Goal: Task Accomplishment & Management: Use online tool/utility

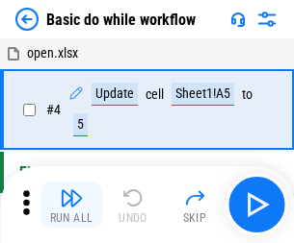
click at [71, 205] on img "button" at bounding box center [71, 198] width 23 height 23
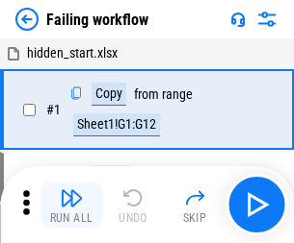
click at [71, 205] on img "button" at bounding box center [71, 198] width 23 height 23
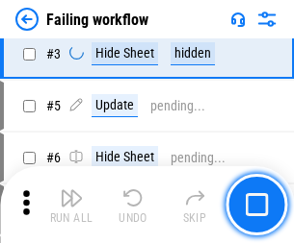
scroll to position [408, 0]
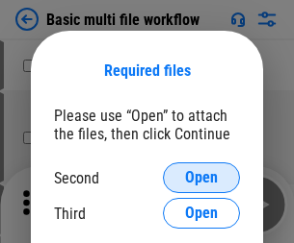
click at [201, 178] on span "Open" at bounding box center [201, 177] width 33 height 15
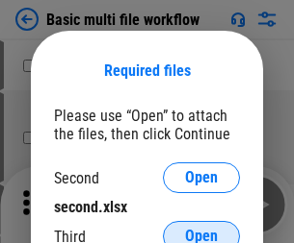
click at [201, 229] on span "Open" at bounding box center [201, 236] width 33 height 15
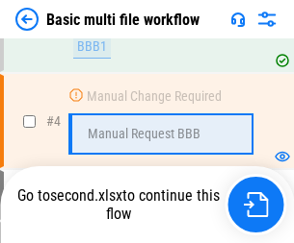
scroll to position [426, 0]
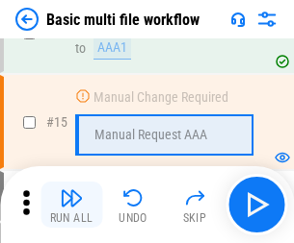
click at [71, 205] on img "button" at bounding box center [71, 198] width 23 height 23
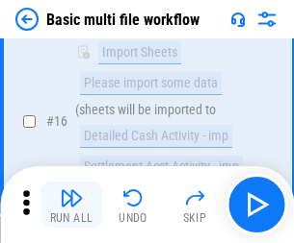
click at [71, 205] on img "button" at bounding box center [71, 198] width 23 height 23
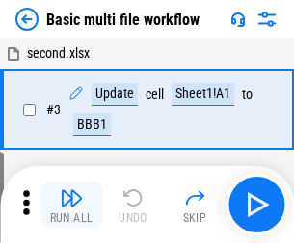
click at [71, 205] on img "button" at bounding box center [71, 198] width 23 height 23
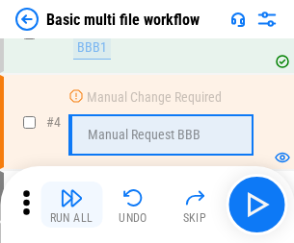
click at [71, 205] on img "button" at bounding box center [71, 198] width 23 height 23
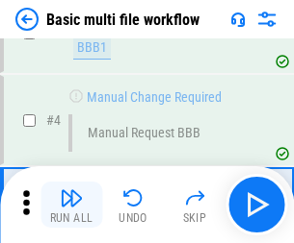
click at [71, 205] on img "button" at bounding box center [71, 198] width 23 height 23
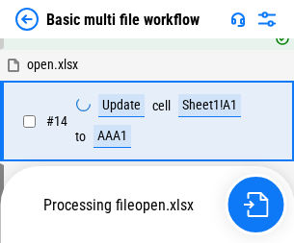
scroll to position [1145, 0]
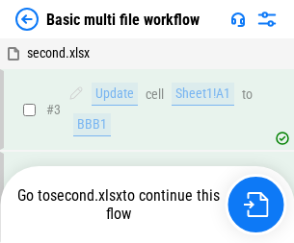
scroll to position [205, 0]
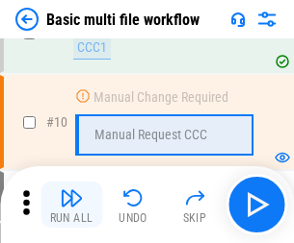
click at [71, 205] on img "button" at bounding box center [71, 198] width 23 height 23
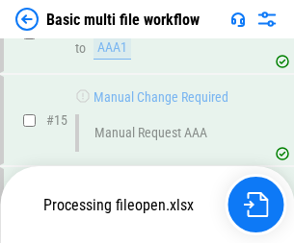
scroll to position [1281, 0]
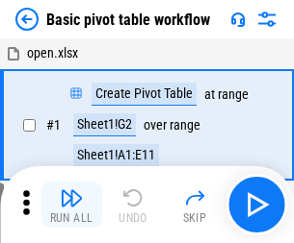
click at [71, 205] on img "button" at bounding box center [71, 198] width 23 height 23
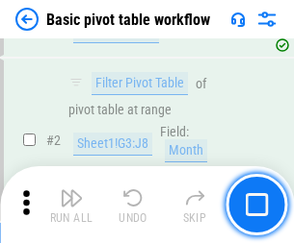
scroll to position [461, 0]
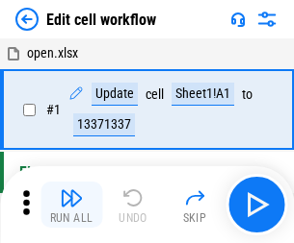
click at [71, 205] on img "button" at bounding box center [71, 198] width 23 height 23
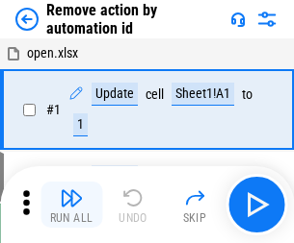
click at [71, 205] on img "button" at bounding box center [71, 198] width 23 height 23
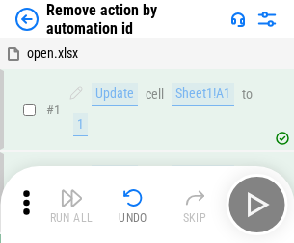
scroll to position [71, 0]
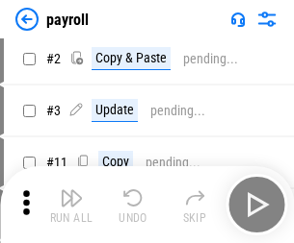
click at [71, 205] on img "button" at bounding box center [71, 198] width 23 height 23
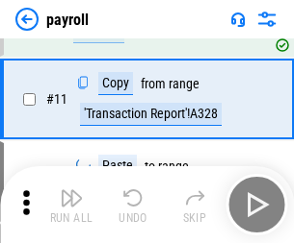
scroll to position [238, 0]
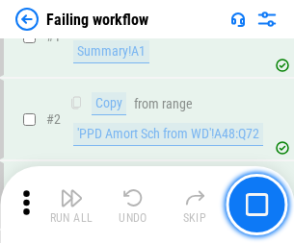
scroll to position [311, 0]
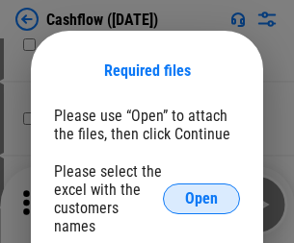
click at [201, 191] on span "Open" at bounding box center [201, 198] width 33 height 15
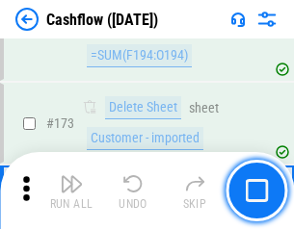
scroll to position [2037, 0]
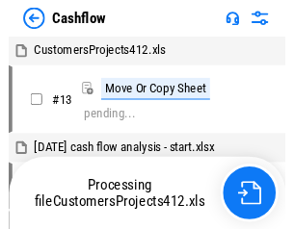
scroll to position [289, 0]
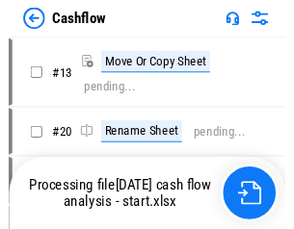
scroll to position [14, 0]
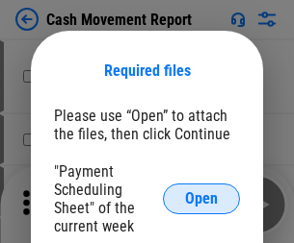
click at [201, 199] on span "Open" at bounding box center [201, 198] width 33 height 15
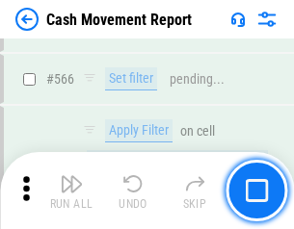
scroll to position [8821, 0]
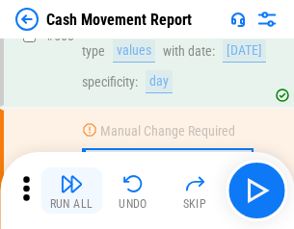
click at [71, 191] on img "button" at bounding box center [71, 183] width 23 height 23
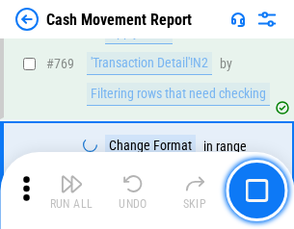
scroll to position [10694, 0]
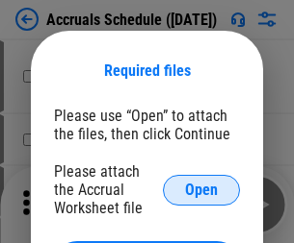
click at [201, 190] on span "Open" at bounding box center [201, 190] width 33 height 15
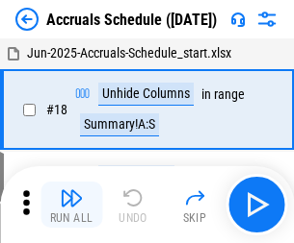
click at [71, 205] on img "button" at bounding box center [71, 198] width 23 height 23
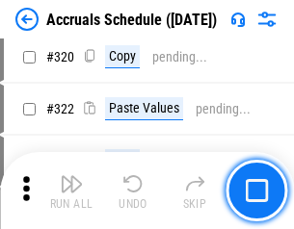
scroll to position [3580, 0]
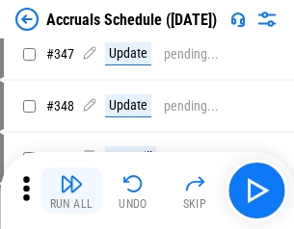
click at [71, 191] on img "button" at bounding box center [71, 183] width 23 height 23
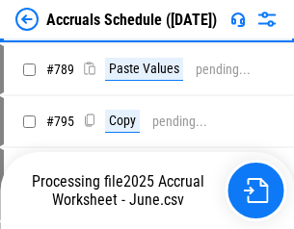
scroll to position [8084, 0]
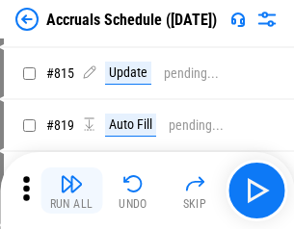
click at [71, 191] on img "button" at bounding box center [71, 183] width 23 height 23
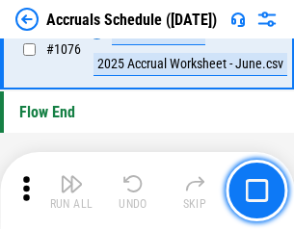
scroll to position [11527, 0]
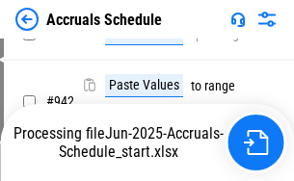
scroll to position [9230, 0]
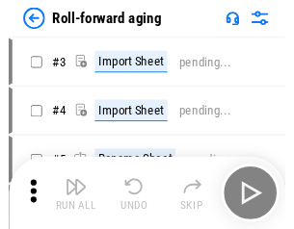
scroll to position [3, 0]
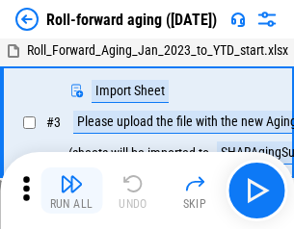
click at [71, 191] on img "button" at bounding box center [71, 183] width 23 height 23
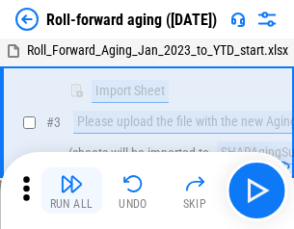
click at [71, 191] on img "button" at bounding box center [71, 183] width 23 height 23
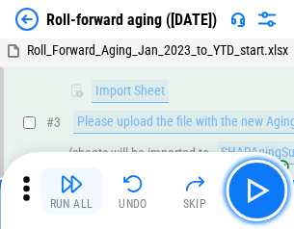
scroll to position [124, 0]
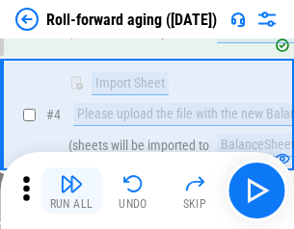
click at [71, 191] on img "button" at bounding box center [71, 183] width 23 height 23
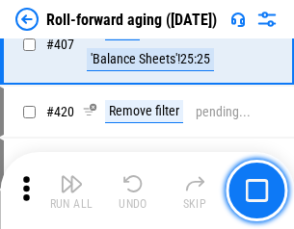
scroll to position [6674, 0]
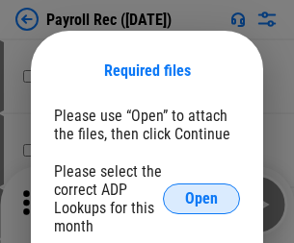
click at [201, 199] on span "Open" at bounding box center [201, 198] width 33 height 15
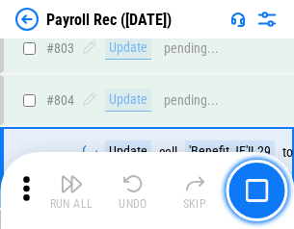
scroll to position [12227, 0]
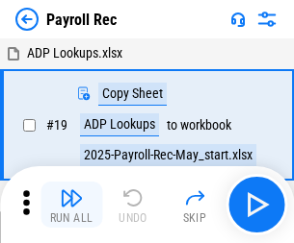
click at [71, 205] on img "button" at bounding box center [71, 198] width 23 height 23
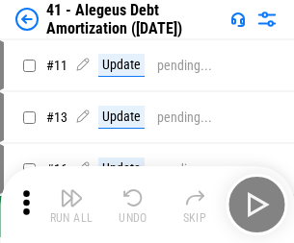
click at [71, 205] on img "button" at bounding box center [71, 198] width 23 height 23
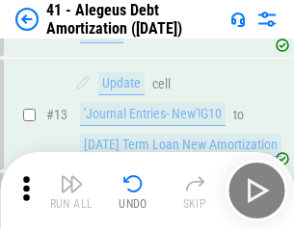
scroll to position [238, 0]
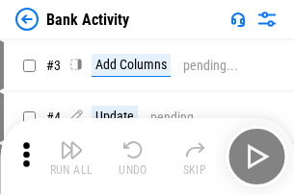
click at [71, 157] on img "button" at bounding box center [71, 150] width 23 height 23
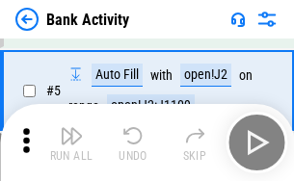
scroll to position [102, 0]
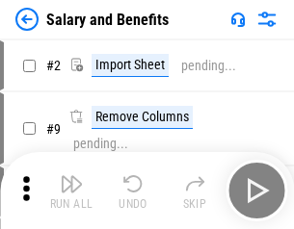
click at [71, 191] on img "button" at bounding box center [71, 183] width 23 height 23
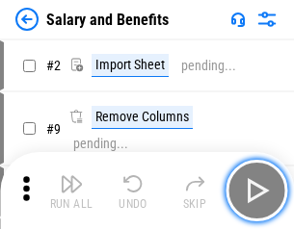
scroll to position [26, 0]
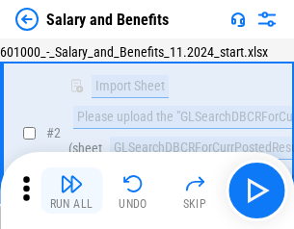
click at [71, 191] on img "button" at bounding box center [71, 183] width 23 height 23
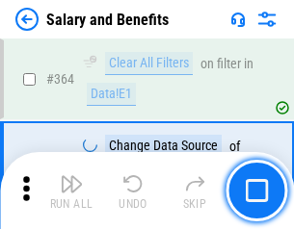
scroll to position [9063, 0]
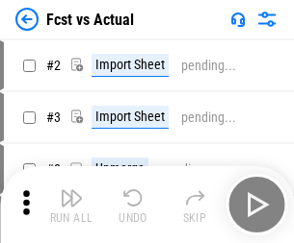
click at [71, 191] on img "button" at bounding box center [71, 198] width 23 height 23
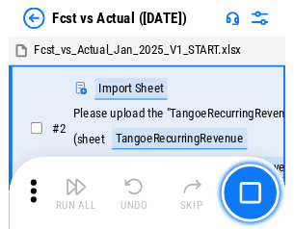
scroll to position [25, 0]
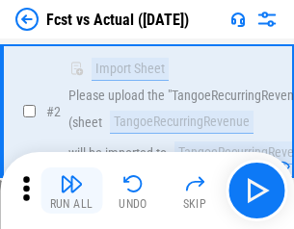
click at [71, 191] on img "button" at bounding box center [71, 183] width 23 height 23
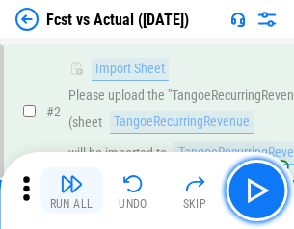
scroll to position [180, 0]
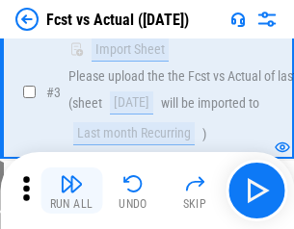
click at [71, 191] on img "button" at bounding box center [71, 183] width 23 height 23
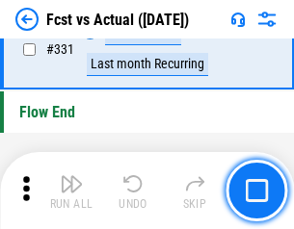
scroll to position [9212, 0]
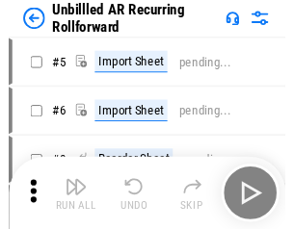
scroll to position [41, 0]
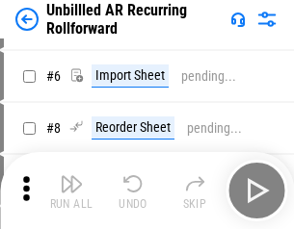
click at [71, 191] on img "button" at bounding box center [71, 183] width 23 height 23
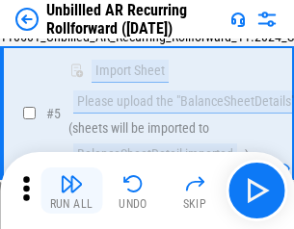
click at [71, 191] on img "button" at bounding box center [71, 183] width 23 height 23
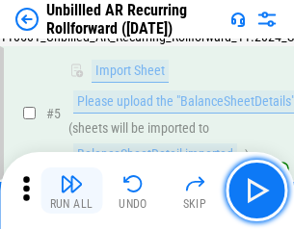
scroll to position [181, 0]
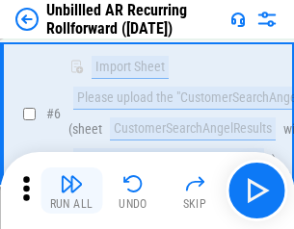
click at [71, 191] on img "button" at bounding box center [71, 183] width 23 height 23
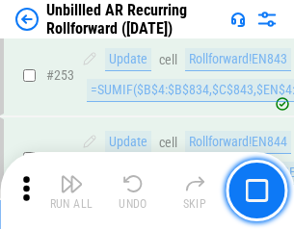
scroll to position [6537, 0]
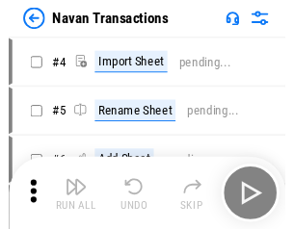
scroll to position [31, 0]
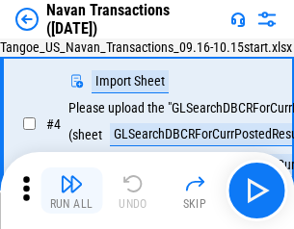
click at [71, 191] on img "button" at bounding box center [71, 183] width 23 height 23
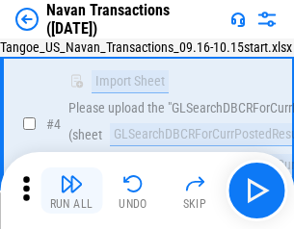
click at [71, 191] on img "button" at bounding box center [71, 183] width 23 height 23
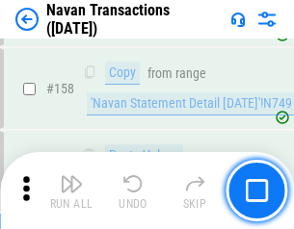
scroll to position [6240, 0]
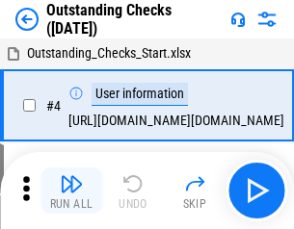
click at [71, 191] on img "button" at bounding box center [71, 183] width 23 height 23
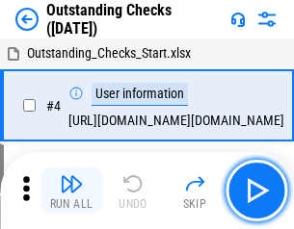
scroll to position [81, 0]
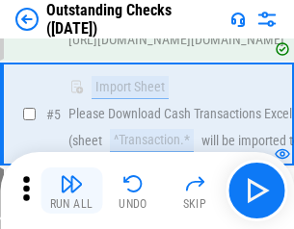
click at [71, 191] on img "button" at bounding box center [71, 183] width 23 height 23
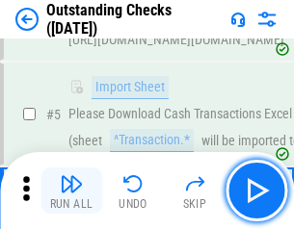
scroll to position [201, 0]
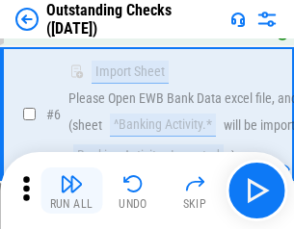
click at [71, 191] on img "button" at bounding box center [71, 183] width 23 height 23
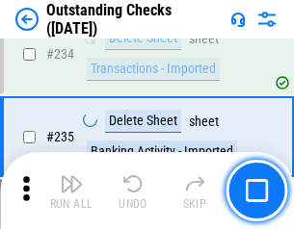
scroll to position [5844, 0]
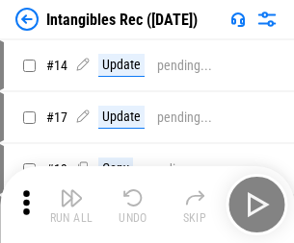
click at [71, 205] on img "button" at bounding box center [71, 198] width 23 height 23
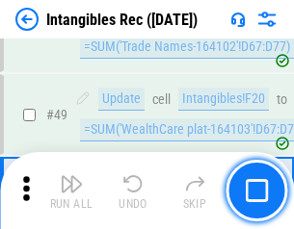
scroll to position [750, 0]
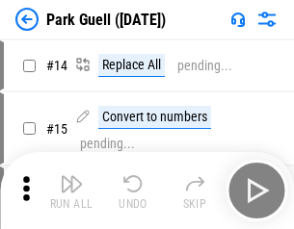
click at [71, 191] on img "button" at bounding box center [71, 183] width 23 height 23
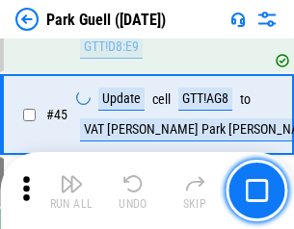
scroll to position [2407, 0]
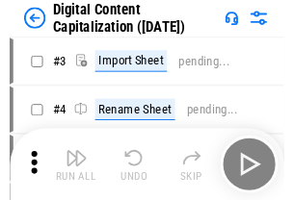
scroll to position [56, 0]
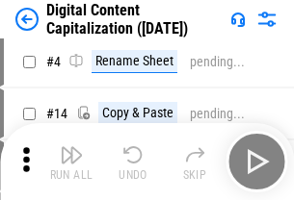
click at [71, 162] on img "button" at bounding box center [71, 154] width 23 height 23
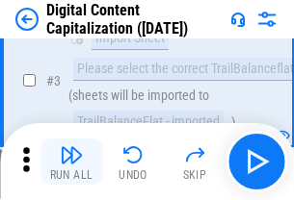
click at [71, 162] on img "button" at bounding box center [71, 154] width 23 height 23
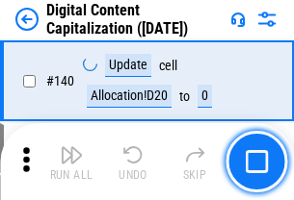
scroll to position [2041, 0]
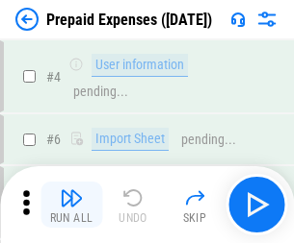
click at [71, 191] on img "button" at bounding box center [71, 198] width 23 height 23
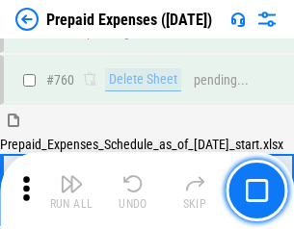
scroll to position [5334, 0]
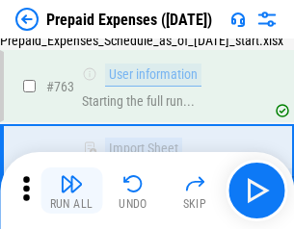
click at [71, 191] on img "button" at bounding box center [71, 183] width 23 height 23
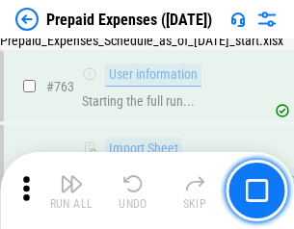
scroll to position [5448, 0]
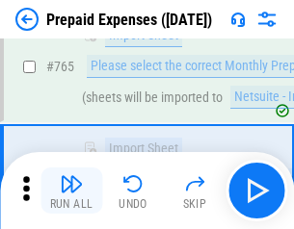
click at [71, 191] on img "button" at bounding box center [71, 183] width 23 height 23
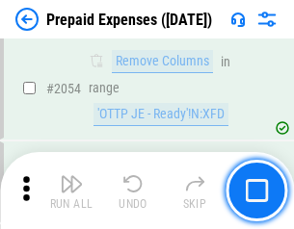
scroll to position [20117, 0]
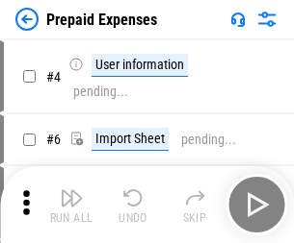
click at [71, 205] on img "button" at bounding box center [71, 198] width 23 height 23
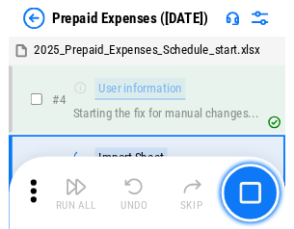
scroll to position [85, 0]
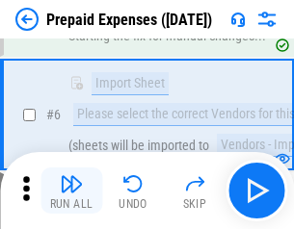
click at [71, 191] on img "button" at bounding box center [71, 183] width 23 height 23
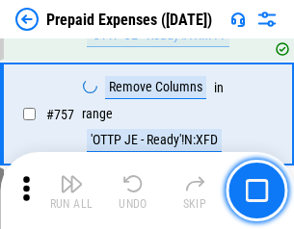
scroll to position [6857, 0]
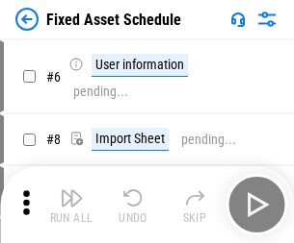
click at [71, 205] on img "button" at bounding box center [71, 198] width 23 height 23
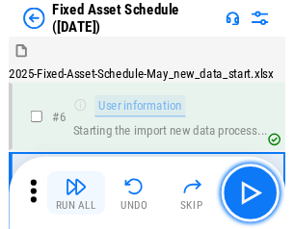
scroll to position [104, 0]
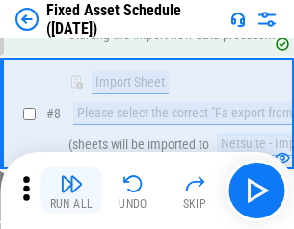
click at [71, 191] on img "button" at bounding box center [71, 183] width 23 height 23
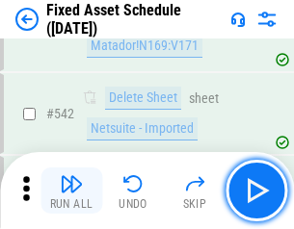
scroll to position [6861, 0]
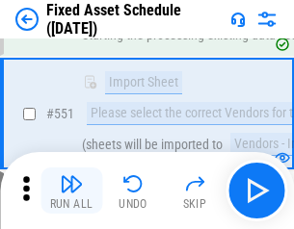
click at [71, 191] on img "button" at bounding box center [71, 183] width 23 height 23
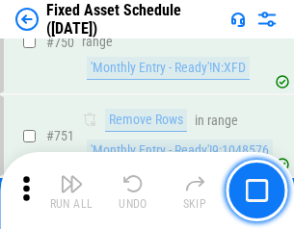
scroll to position [9383, 0]
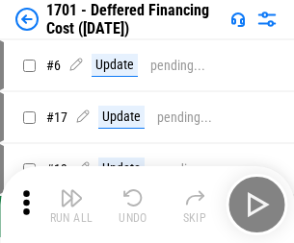
click at [71, 205] on img "button" at bounding box center [71, 198] width 23 height 23
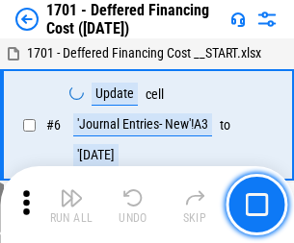
scroll to position [231, 0]
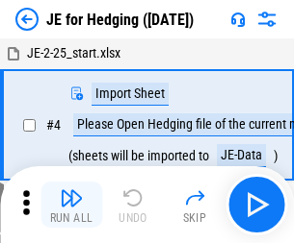
click at [71, 191] on img "button" at bounding box center [71, 198] width 23 height 23
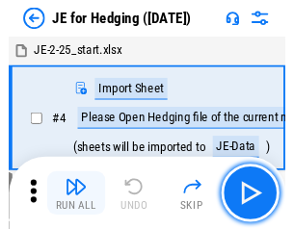
scroll to position [3, 0]
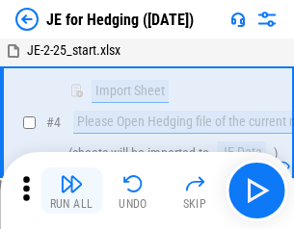
click at [71, 191] on img "button" at bounding box center [71, 183] width 23 height 23
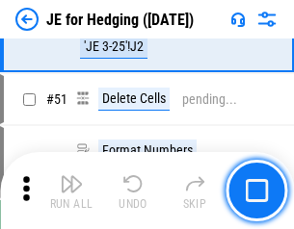
scroll to position [1246, 0]
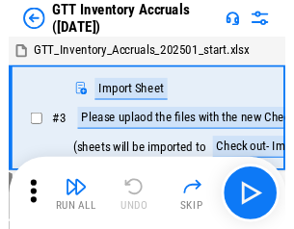
scroll to position [3, 0]
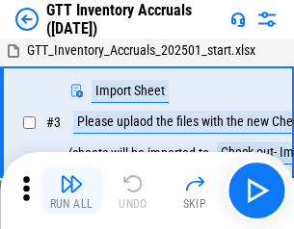
click at [71, 191] on img "button" at bounding box center [71, 183] width 23 height 23
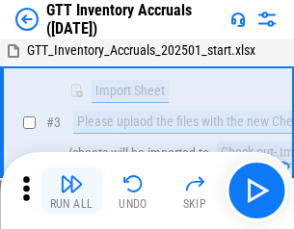
click at [71, 191] on img "button" at bounding box center [71, 183] width 23 height 23
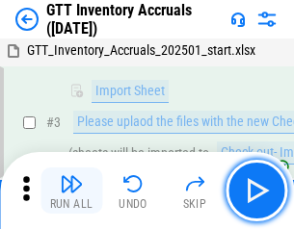
scroll to position [124, 0]
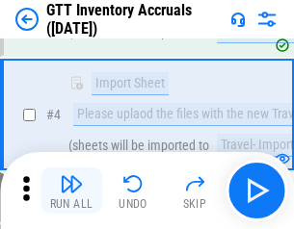
click at [71, 191] on img "button" at bounding box center [71, 183] width 23 height 23
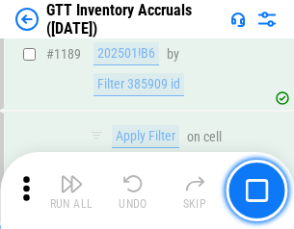
scroll to position [15715, 0]
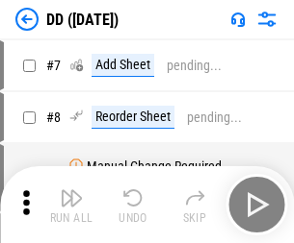
click at [71, 205] on img "button" at bounding box center [71, 198] width 23 height 23
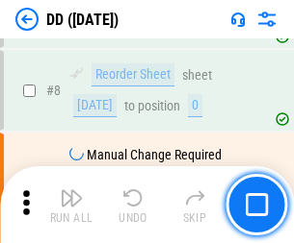
scroll to position [186, 0]
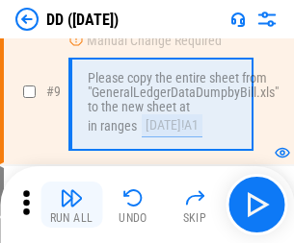
click at [71, 205] on img "button" at bounding box center [71, 198] width 23 height 23
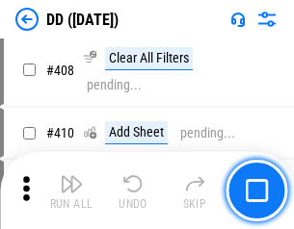
scroll to position [8611, 0]
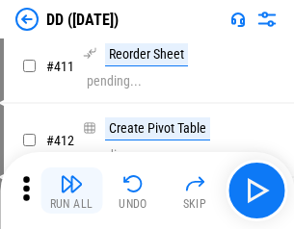
click at [71, 191] on img "button" at bounding box center [71, 183] width 23 height 23
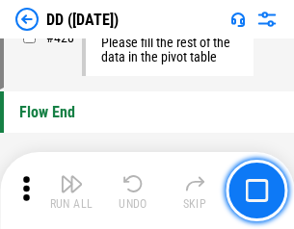
scroll to position [9211, 0]
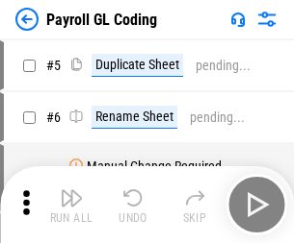
click at [71, 205] on img "button" at bounding box center [71, 198] width 23 height 23
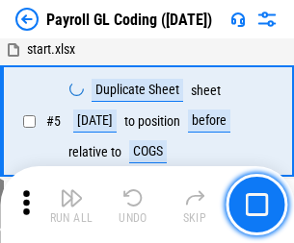
scroll to position [231, 0]
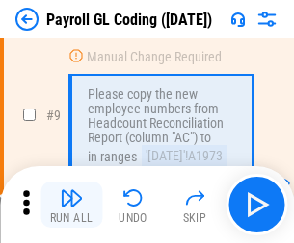
click at [71, 205] on img "button" at bounding box center [71, 198] width 23 height 23
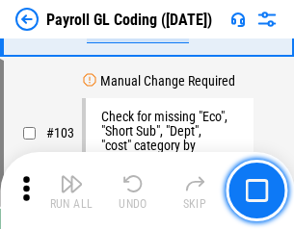
scroll to position [4515, 0]
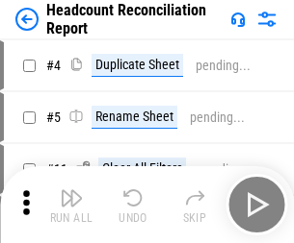
click at [71, 205] on img "button" at bounding box center [71, 198] width 23 height 23
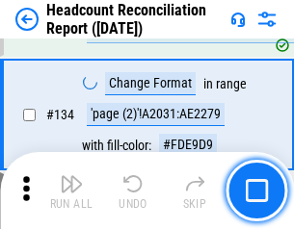
scroll to position [2313, 0]
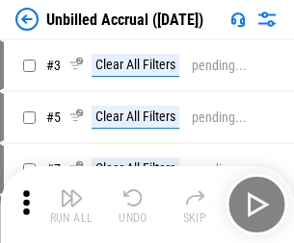
click at [71, 205] on img "button" at bounding box center [71, 198] width 23 height 23
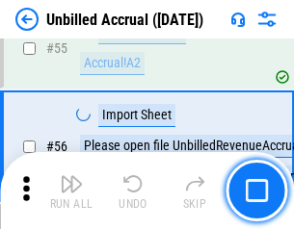
scroll to position [2009, 0]
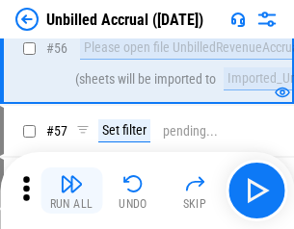
click at [71, 191] on img "button" at bounding box center [71, 183] width 23 height 23
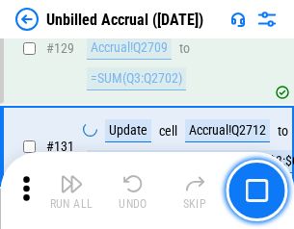
scroll to position [5732, 0]
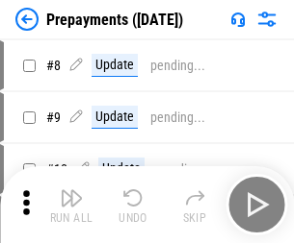
click at [71, 205] on img "button" at bounding box center [71, 198] width 23 height 23
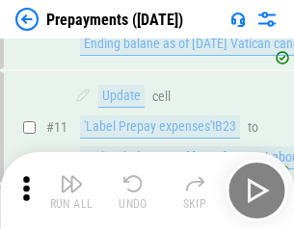
scroll to position [120, 0]
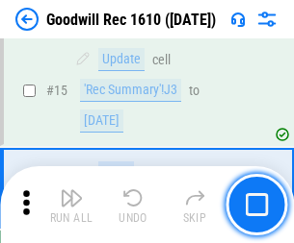
scroll to position [329, 0]
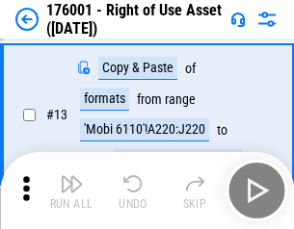
scroll to position [124, 0]
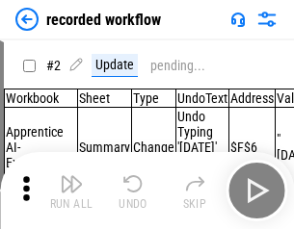
click at [71, 191] on img "button" at bounding box center [71, 183] width 23 height 23
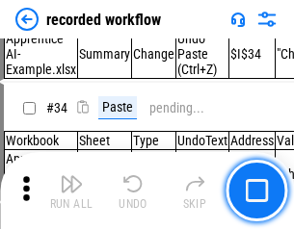
scroll to position [6015, 0]
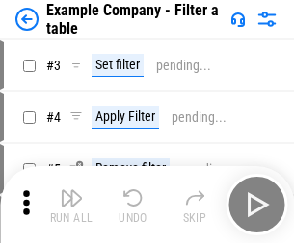
click at [71, 205] on img "button" at bounding box center [71, 198] width 23 height 23
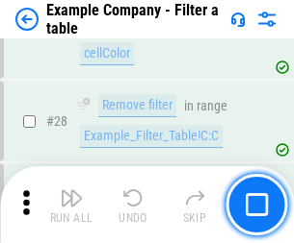
scroll to position [1761, 0]
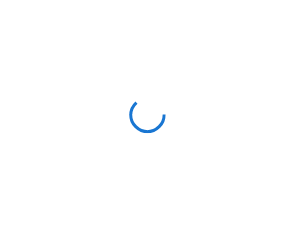
scroll to position [30, 0]
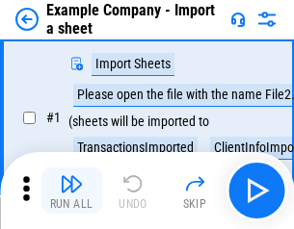
click at [71, 191] on img "button" at bounding box center [71, 183] width 23 height 23
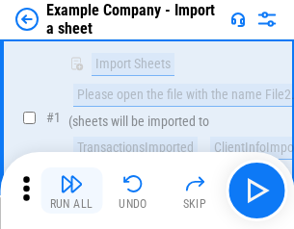
click at [71, 191] on img "button" at bounding box center [71, 183] width 23 height 23
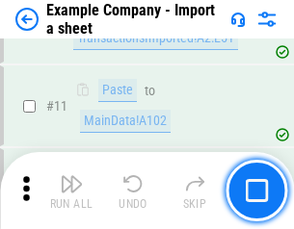
scroll to position [425, 0]
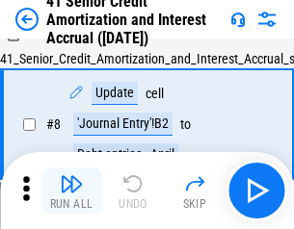
click at [71, 191] on img "button" at bounding box center [71, 183] width 23 height 23
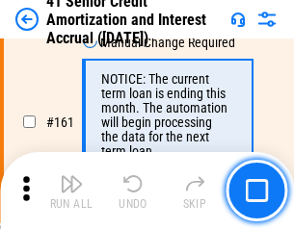
click at [71, 191] on img "button" at bounding box center [71, 183] width 23 height 23
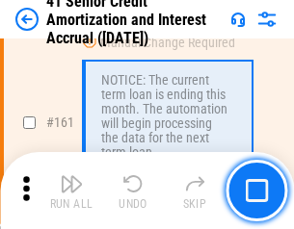
scroll to position [2058, 0]
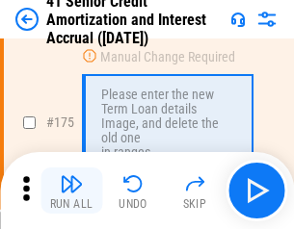
click at [71, 191] on img "button" at bounding box center [71, 183] width 23 height 23
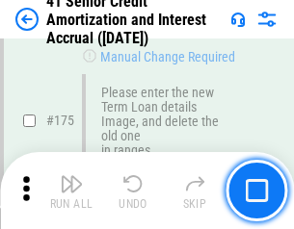
scroll to position [2254, 0]
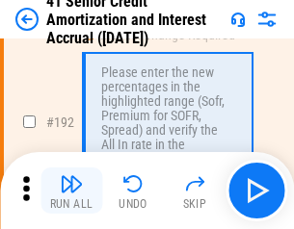
click at [71, 191] on img "button" at bounding box center [71, 183] width 23 height 23
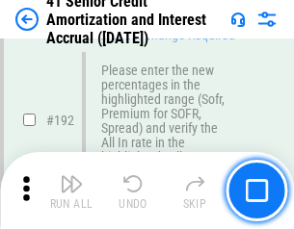
scroll to position [2456, 0]
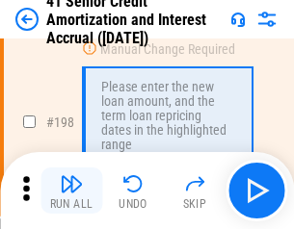
click at [71, 191] on img "button" at bounding box center [71, 183] width 23 height 23
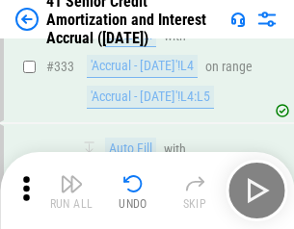
scroll to position [4916, 0]
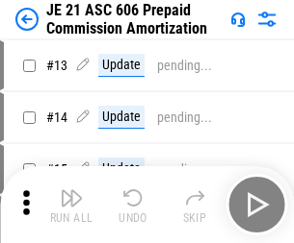
click at [71, 191] on img "button" at bounding box center [71, 198] width 23 height 23
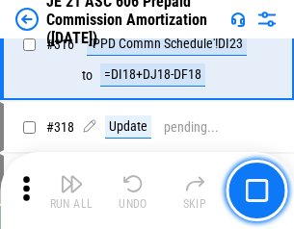
scroll to position [3593, 0]
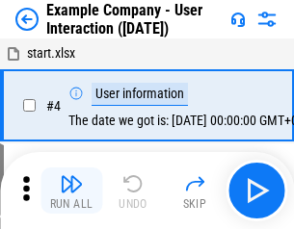
click at [71, 191] on img "button" at bounding box center [71, 183] width 23 height 23
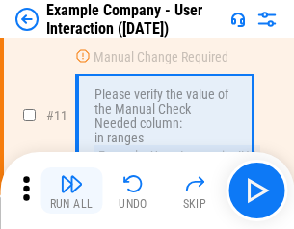
click at [71, 191] on img "button" at bounding box center [71, 183] width 23 height 23
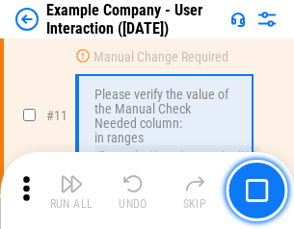
scroll to position [417, 0]
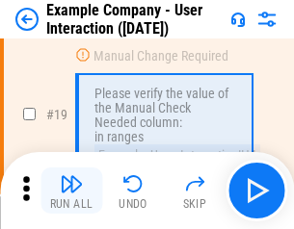
click at [71, 191] on img "button" at bounding box center [71, 183] width 23 height 23
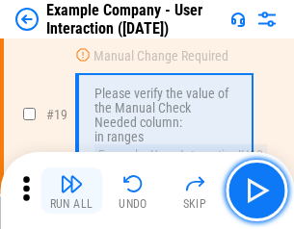
click at [71, 191] on img "button" at bounding box center [71, 183] width 23 height 23
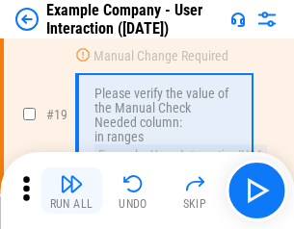
click at [71, 191] on img "button" at bounding box center [71, 183] width 23 height 23
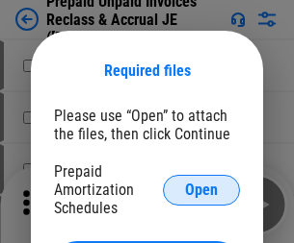
click at [201, 190] on span "Open" at bounding box center [201, 190] width 33 height 15
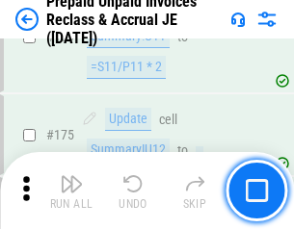
scroll to position [2598, 0]
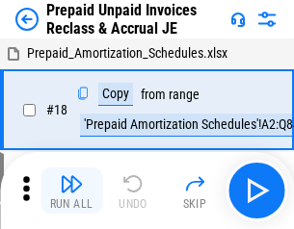
click at [71, 191] on img "button" at bounding box center [71, 183] width 23 height 23
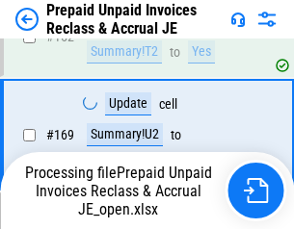
scroll to position [1395, 0]
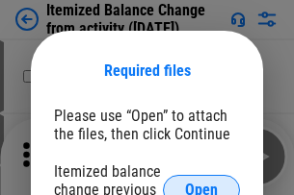
click at [201, 183] on span "Open" at bounding box center [201, 190] width 33 height 15
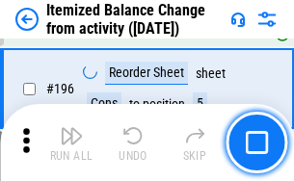
scroll to position [3704, 0]
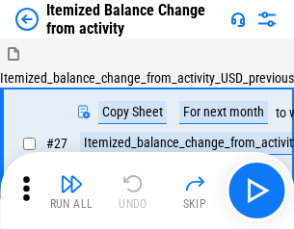
scroll to position [30, 0]
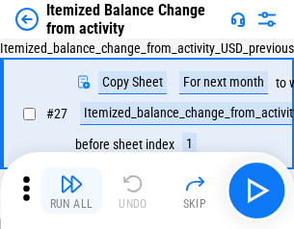
click at [71, 191] on img "button" at bounding box center [71, 183] width 23 height 23
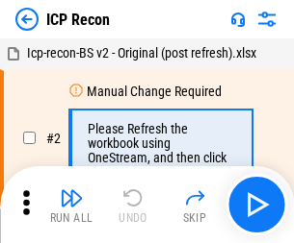
scroll to position [9, 0]
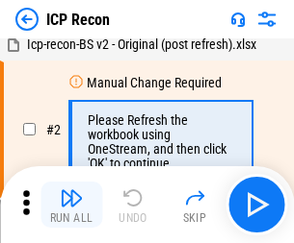
click at [71, 205] on img "button" at bounding box center [71, 198] width 23 height 23
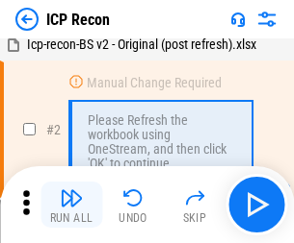
click at [71, 205] on img "button" at bounding box center [71, 198] width 23 height 23
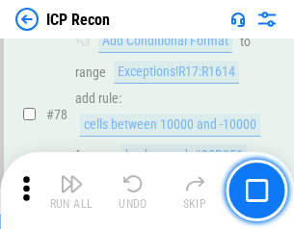
scroll to position [1886, 0]
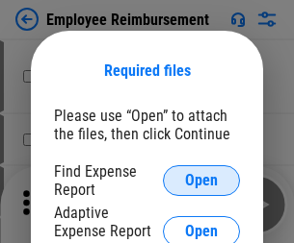
click at [201, 181] on span "Open" at bounding box center [201, 180] width 33 height 15
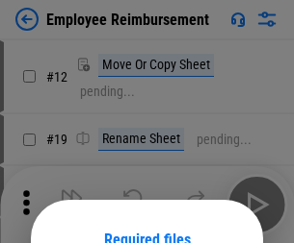
scroll to position [169, 0]
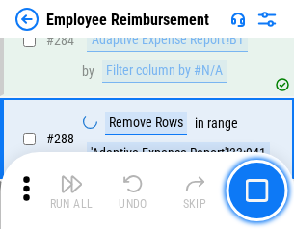
scroll to position [5231, 0]
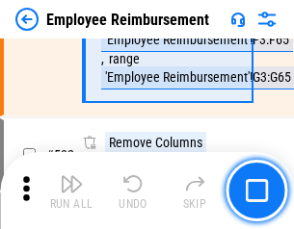
click at [71, 191] on img "button" at bounding box center [71, 183] width 23 height 23
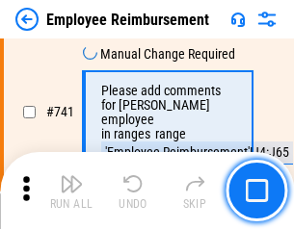
scroll to position [13502, 0]
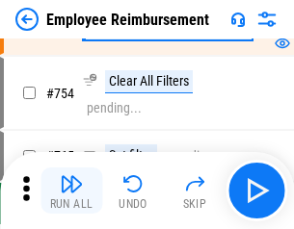
click at [71, 191] on img "button" at bounding box center [71, 183] width 23 height 23
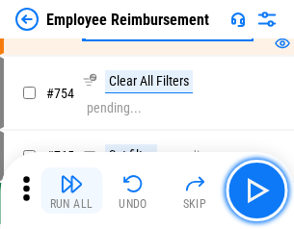
click at [71, 191] on img "button" at bounding box center [71, 183] width 23 height 23
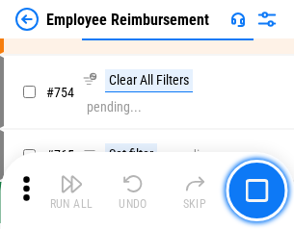
click at [71, 191] on img "button" at bounding box center [71, 183] width 23 height 23
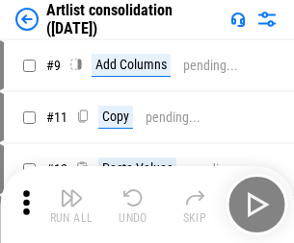
click at [71, 205] on img "button" at bounding box center [71, 198] width 23 height 23
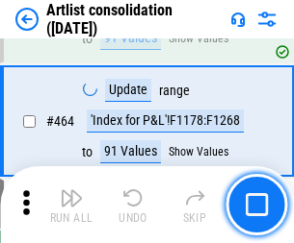
scroll to position [8427, 0]
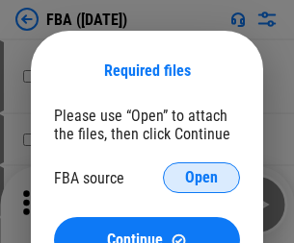
click at [201, 178] on span "Open" at bounding box center [201, 177] width 33 height 15
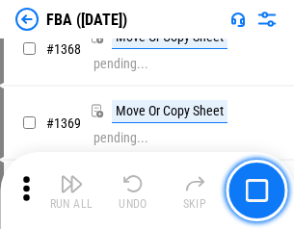
scroll to position [20668, 0]
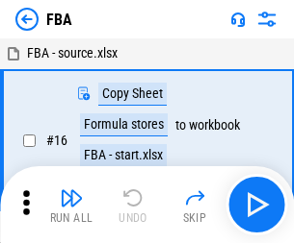
scroll to position [19, 0]
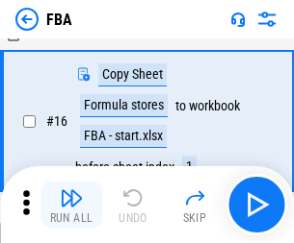
click at [71, 205] on img "button" at bounding box center [71, 198] width 23 height 23
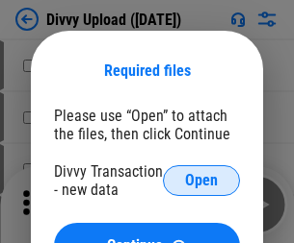
click at [201, 181] on span "Open" at bounding box center [201, 180] width 33 height 15
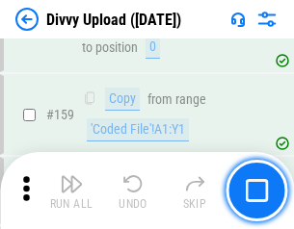
scroll to position [1993, 0]
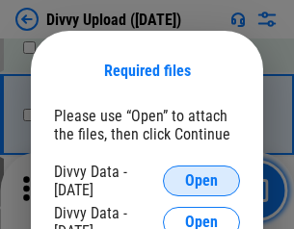
click at [201, 181] on span "Open" at bounding box center [201, 180] width 33 height 15
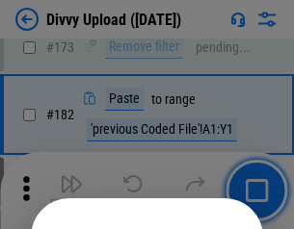
scroll to position [2160, 0]
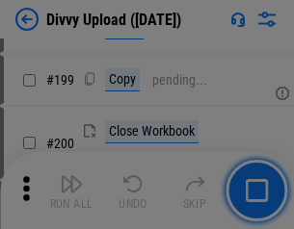
scroll to position [2798, 0]
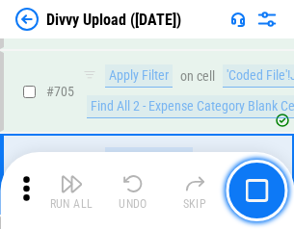
scroll to position [13165, 0]
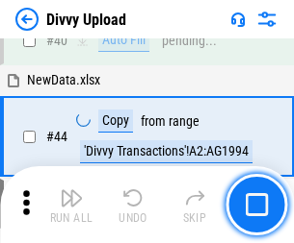
scroll to position [212, 0]
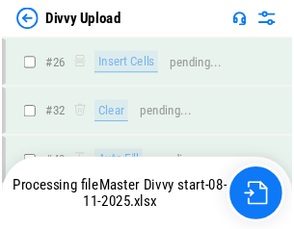
scroll to position [1993, 0]
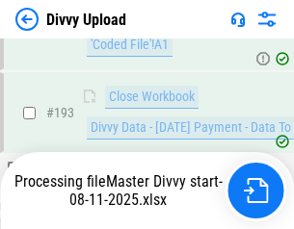
scroll to position [2690, 0]
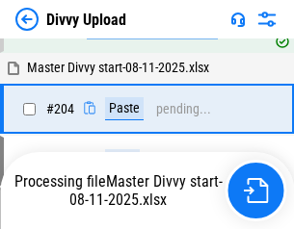
scroll to position [3295, 0]
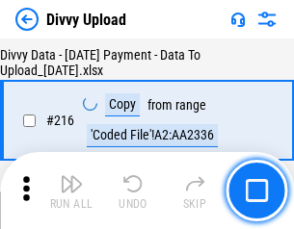
scroll to position [3963, 0]
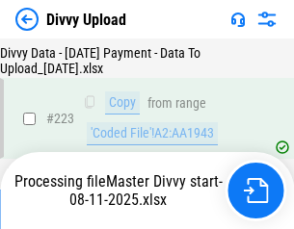
scroll to position [4387, 0]
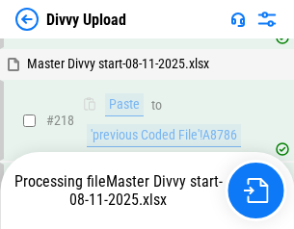
scroll to position [4144, 0]
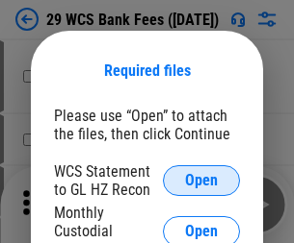
click at [201, 181] on span "Open" at bounding box center [201, 180] width 33 height 15
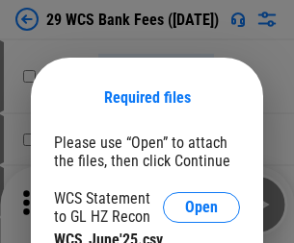
scroll to position [27, 0]
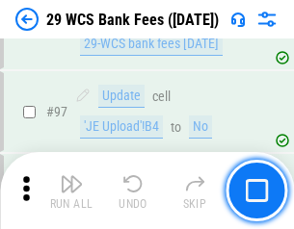
scroll to position [1876, 0]
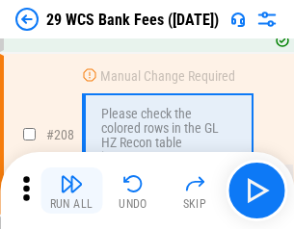
click at [71, 191] on img "button" at bounding box center [71, 183] width 23 height 23
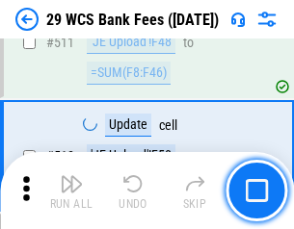
scroll to position [9683, 0]
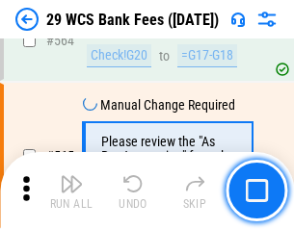
click at [71, 191] on img "button" at bounding box center [71, 183] width 23 height 23
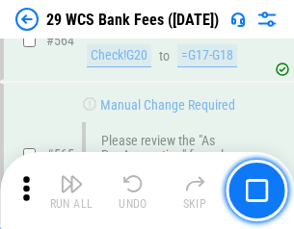
scroll to position [10408, 0]
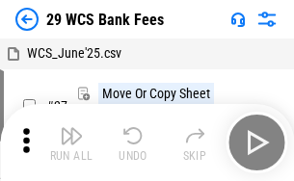
scroll to position [35, 0]
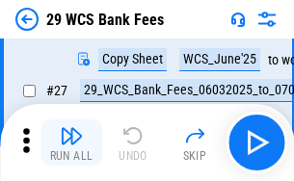
click at [71, 142] on img "button" at bounding box center [71, 135] width 23 height 23
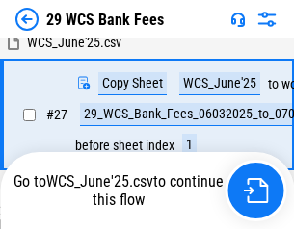
scroll to position [384, 0]
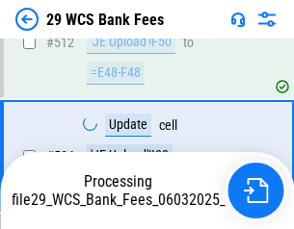
scroll to position [10275, 0]
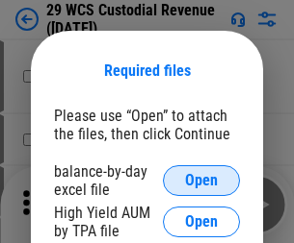
click at [201, 181] on span "Open" at bounding box center [201, 180] width 33 height 15
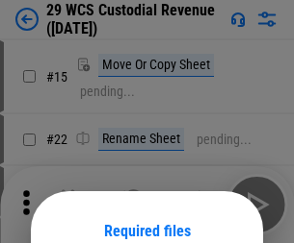
scroll to position [161, 0]
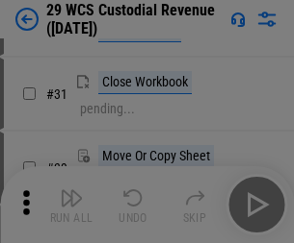
scroll to position [413, 0]
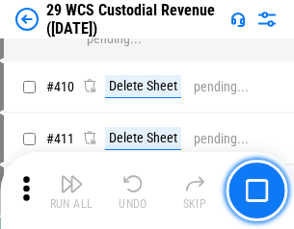
scroll to position [8914, 0]
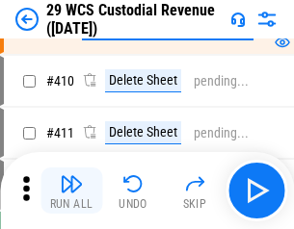
click at [71, 191] on img "button" at bounding box center [71, 183] width 23 height 23
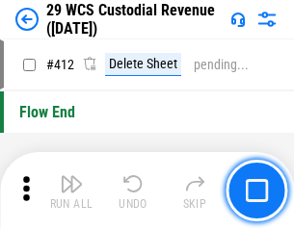
scroll to position [9191, 0]
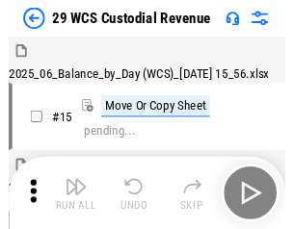
scroll to position [46, 0]
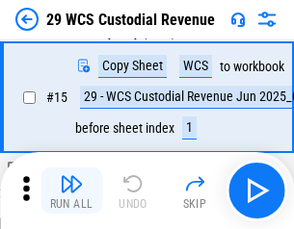
click at [71, 191] on img "button" at bounding box center [71, 183] width 23 height 23
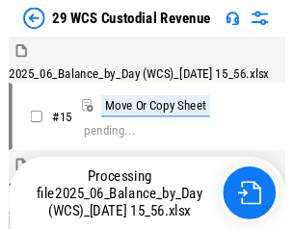
scroll to position [46, 0]
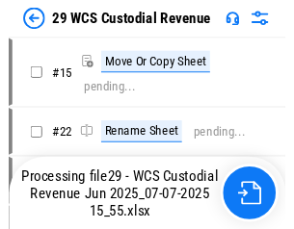
scroll to position [36, 0]
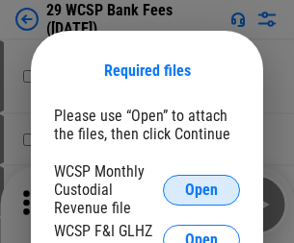
click at [201, 190] on span "Open" at bounding box center [201, 190] width 33 height 15
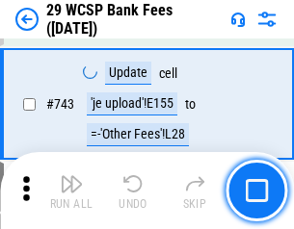
scroll to position [9698, 0]
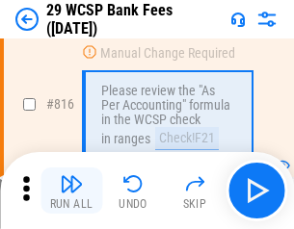
click at [71, 191] on img "button" at bounding box center [71, 183] width 23 height 23
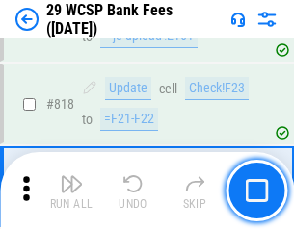
scroll to position [11675, 0]
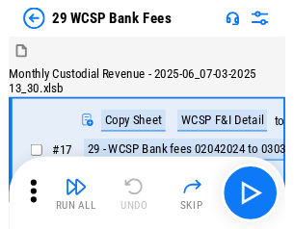
scroll to position [46, 0]
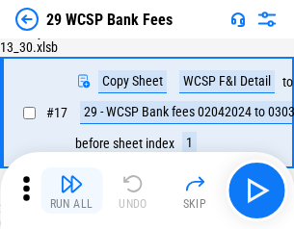
click at [71, 191] on img "button" at bounding box center [71, 183] width 23 height 23
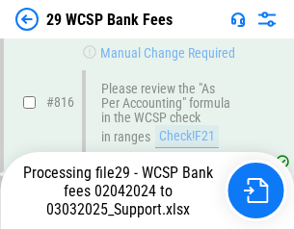
scroll to position [11833, 0]
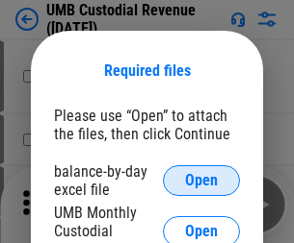
click at [201, 181] on span "Open" at bounding box center [201, 180] width 33 height 15
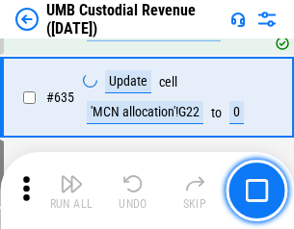
scroll to position [10072, 0]
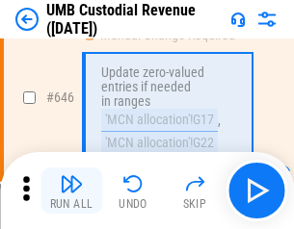
click at [71, 191] on img "button" at bounding box center [71, 183] width 23 height 23
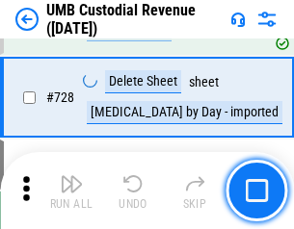
scroll to position [11872, 0]
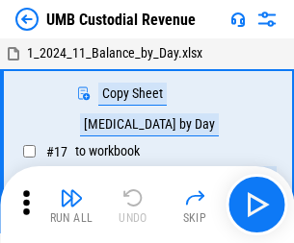
scroll to position [14, 0]
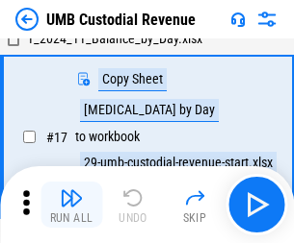
click at [71, 205] on img "button" at bounding box center [71, 198] width 23 height 23
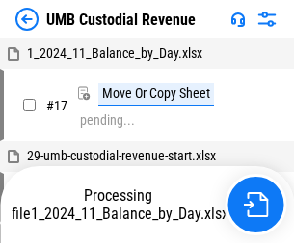
scroll to position [14, 0]
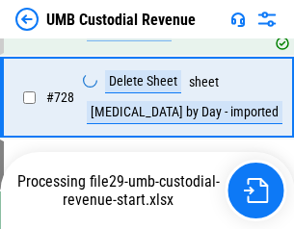
scroll to position [11828, 0]
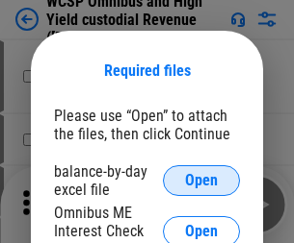
click at [201, 181] on span "Open" at bounding box center [201, 180] width 33 height 15
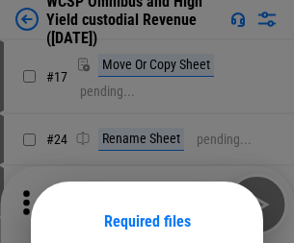
scroll to position [151, 0]
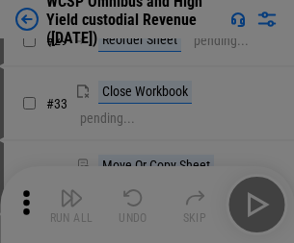
scroll to position [440, 0]
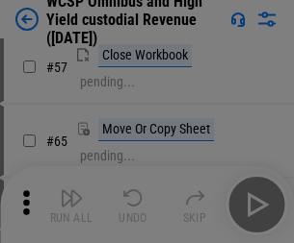
scroll to position [839, 0]
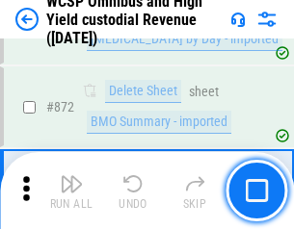
scroll to position [16288, 0]
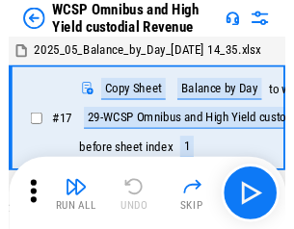
scroll to position [11, 0]
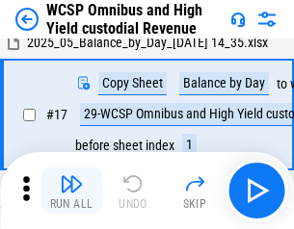
click at [71, 191] on img "button" at bounding box center [71, 183] width 23 height 23
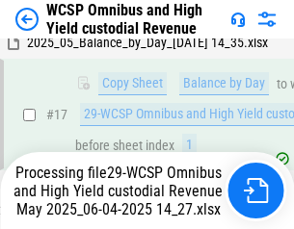
scroll to position [400, 0]
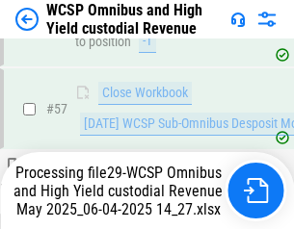
scroll to position [1975, 0]
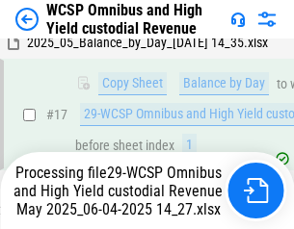
scroll to position [400, 0]
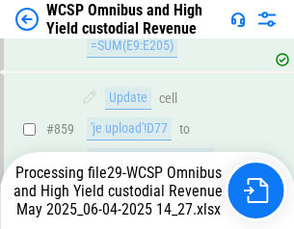
scroll to position [16161, 0]
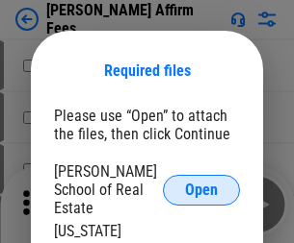
click at [201, 183] on span "Open" at bounding box center [201, 190] width 33 height 15
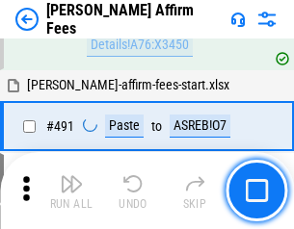
scroll to position [5233, 0]
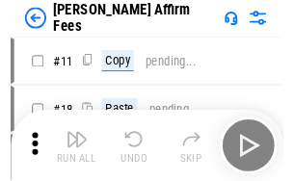
scroll to position [19, 0]
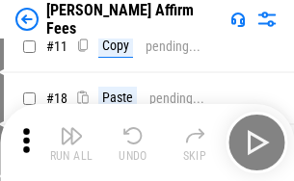
click at [71, 142] on img "button" at bounding box center [71, 135] width 23 height 23
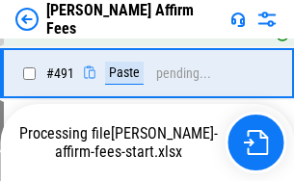
scroll to position [5257, 0]
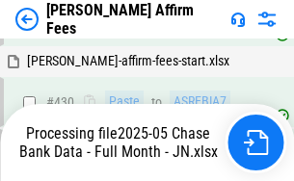
scroll to position [5047, 0]
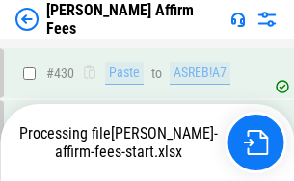
scroll to position [5047, 0]
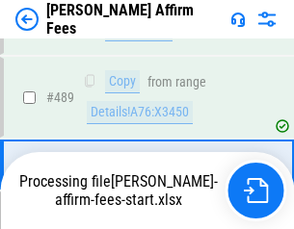
scroll to position [5023, 0]
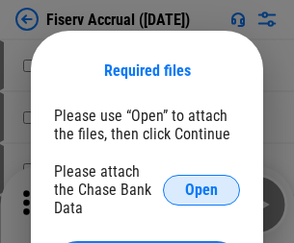
click at [201, 183] on span "Open" at bounding box center [201, 190] width 33 height 15
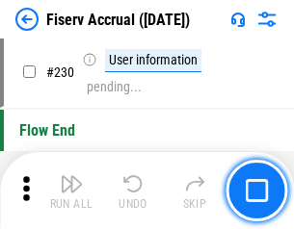
scroll to position [6098, 0]
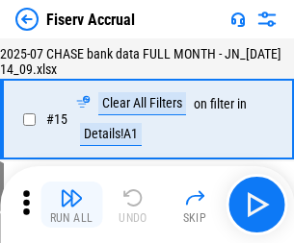
click at [71, 205] on img "button" at bounding box center [71, 198] width 23 height 23
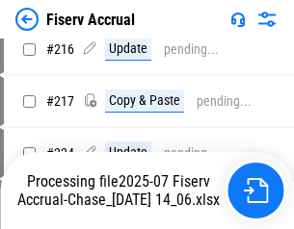
scroll to position [6076, 0]
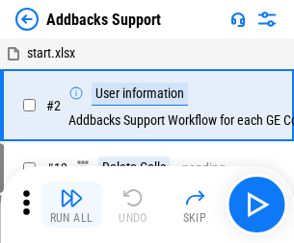
click at [71, 191] on img "button" at bounding box center [71, 198] width 23 height 23
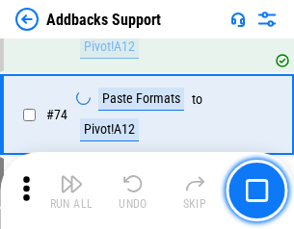
scroll to position [1401, 0]
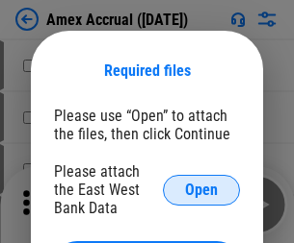
click at [201, 190] on span "Open" at bounding box center [201, 190] width 33 height 15
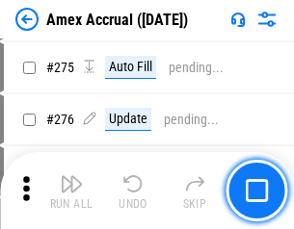
scroll to position [4771, 0]
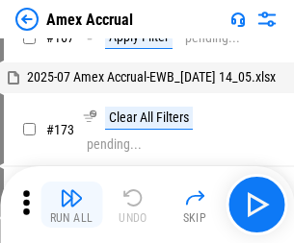
click at [71, 205] on img "button" at bounding box center [71, 198] width 23 height 23
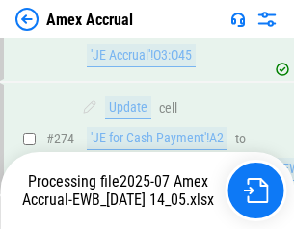
scroll to position [5735, 0]
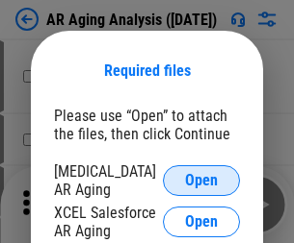
click at [201, 178] on span "Open" at bounding box center [201, 180] width 33 height 15
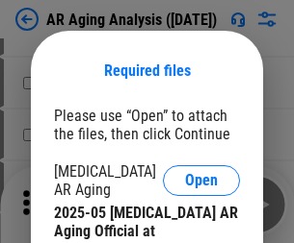
scroll to position [579, 0]
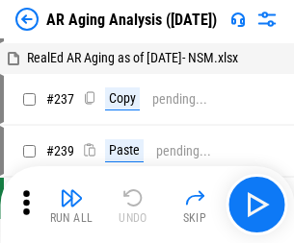
scroll to position [19, 0]
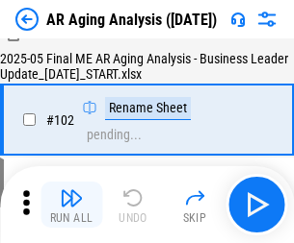
click at [71, 205] on img "button" at bounding box center [71, 198] width 23 height 23
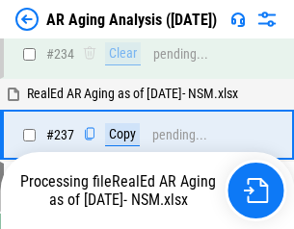
scroll to position [2983, 0]
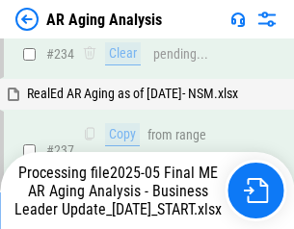
scroll to position [2961, 0]
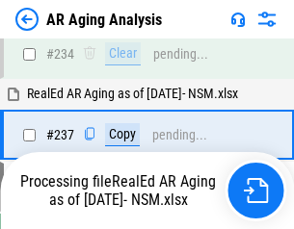
scroll to position [2961, 0]
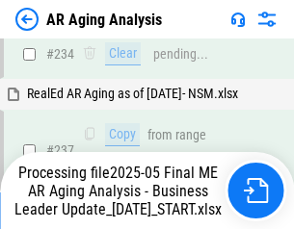
scroll to position [2961, 0]
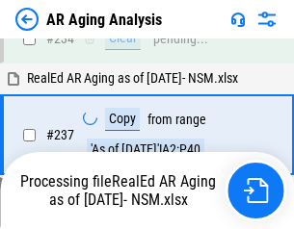
scroll to position [2961, 0]
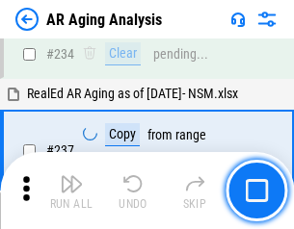
scroll to position [2961, 0]
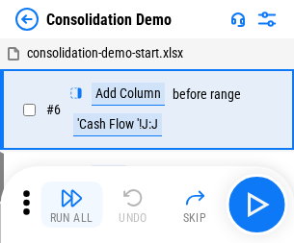
click at [71, 205] on img "button" at bounding box center [71, 198] width 23 height 23
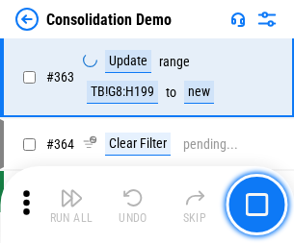
scroll to position [6450, 0]
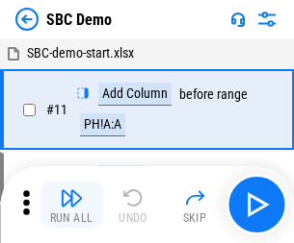
click at [71, 205] on img "button" at bounding box center [71, 198] width 23 height 23
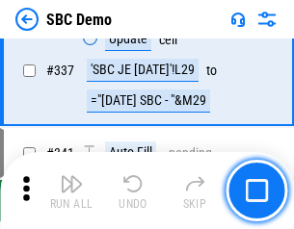
scroll to position [5063, 0]
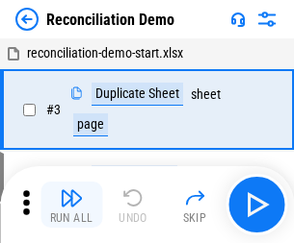
click at [71, 205] on img "button" at bounding box center [71, 198] width 23 height 23
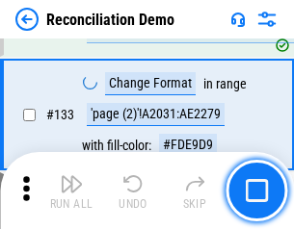
scroll to position [2285, 0]
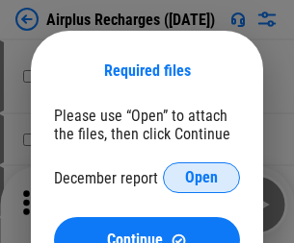
click at [201, 178] on span "Open" at bounding box center [201, 177] width 33 height 15
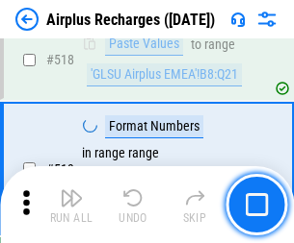
scroll to position [8282, 0]
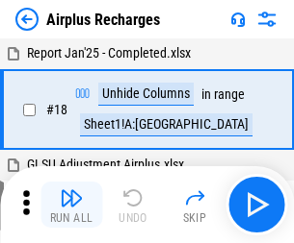
click at [71, 205] on img "button" at bounding box center [71, 198] width 23 height 23
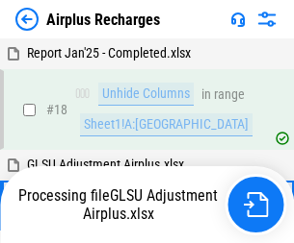
scroll to position [85, 0]
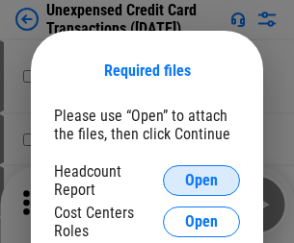
click at [201, 181] on span "Open" at bounding box center [201, 180] width 33 height 15
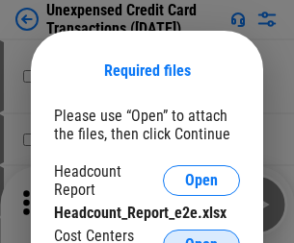
click at [201, 238] on span "Open" at bounding box center [201, 245] width 33 height 15
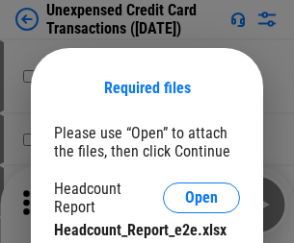
scroll to position [17, 0]
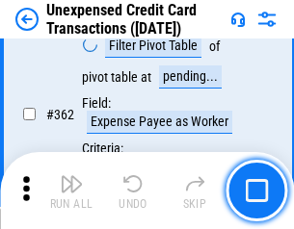
scroll to position [4949, 0]
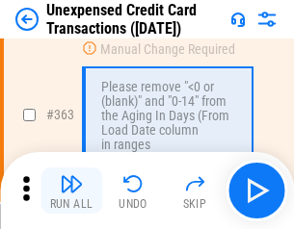
click at [71, 191] on img "button" at bounding box center [71, 183] width 23 height 23
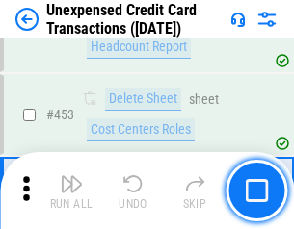
scroll to position [6564, 0]
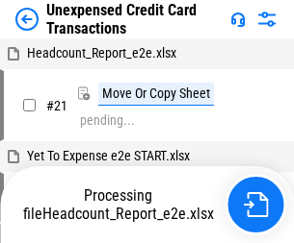
scroll to position [30, 0]
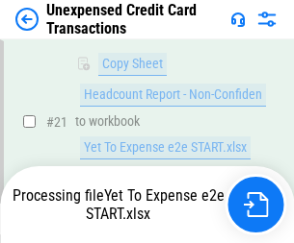
scroll to position [313, 0]
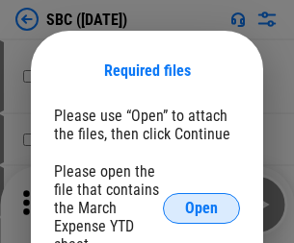
click at [201, 208] on span "Open" at bounding box center [201, 208] width 33 height 15
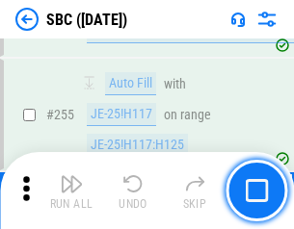
scroll to position [3761, 0]
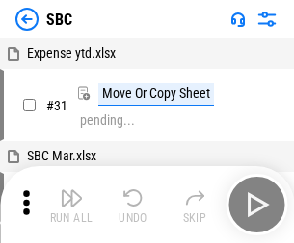
click at [71, 205] on img "button" at bounding box center [71, 198] width 23 height 23
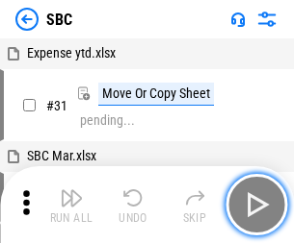
scroll to position [19, 0]
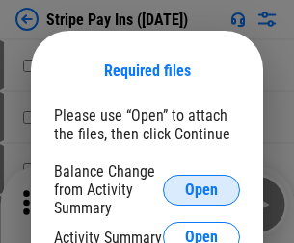
click at [201, 190] on span "Open" at bounding box center [201, 190] width 33 height 15
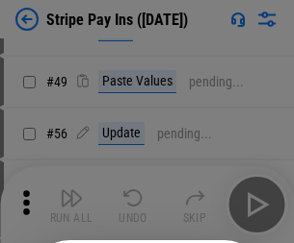
scroll to position [349, 0]
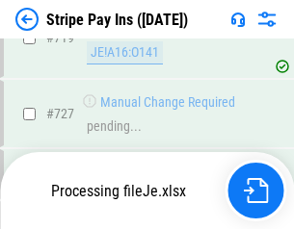
scroll to position [9977, 0]
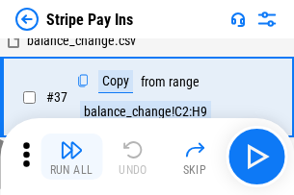
click at [71, 157] on img "button" at bounding box center [71, 150] width 23 height 23
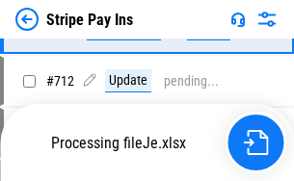
scroll to position [9708, 0]
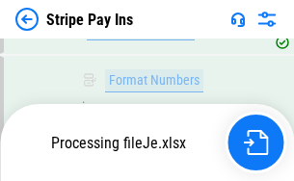
scroll to position [9935, 0]
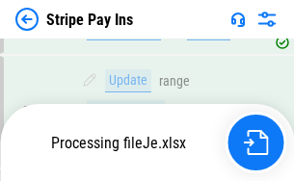
scroll to position [9708, 0]
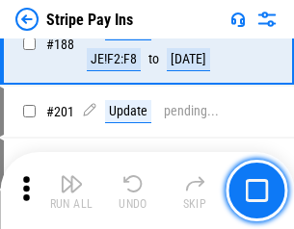
scroll to position [2741, 0]
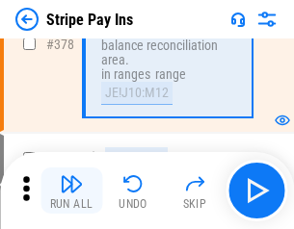
click at [71, 191] on img "button" at bounding box center [71, 183] width 23 height 23
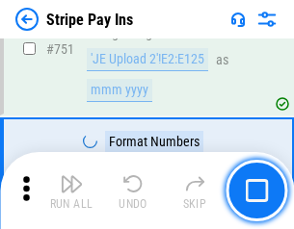
scroll to position [9911, 0]
